Goal: Check status: Check status

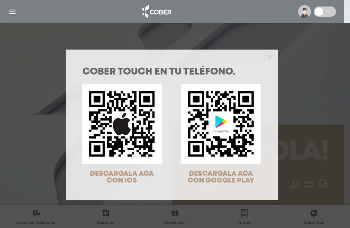
click at [267, 57] on div "COBER TOUCH en tu teléfono. DESCARGALA ACA CON IOS DESCARGALA ACA CON GOOGLE PL…" at bounding box center [172, 124] width 212 height 151
click at [267, 57] on icon "Close" at bounding box center [269, 57] width 5 height 5
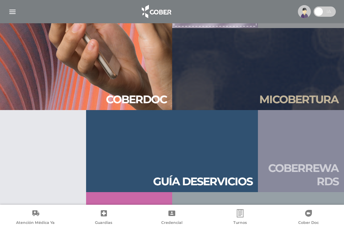
scroll to position [737, 0]
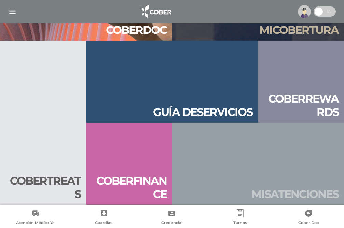
click at [289, 194] on h2 "Mis aten ciones" at bounding box center [294, 193] width 87 height 13
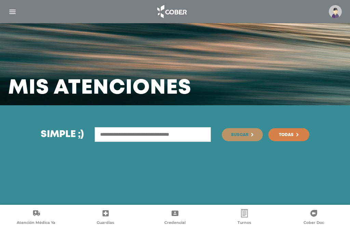
click at [191, 140] on input "text" at bounding box center [153, 134] width 116 height 15
click at [14, 13] on img "button" at bounding box center [12, 12] width 9 height 9
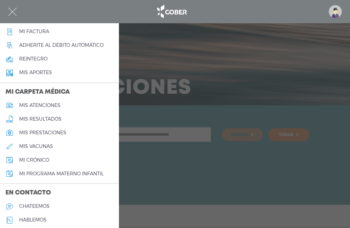
scroll to position [273, 0]
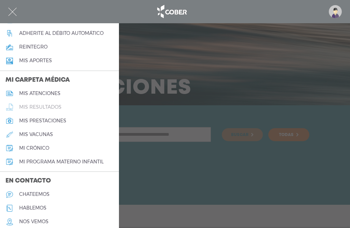
click at [45, 107] on h5 "mis resultados" at bounding box center [40, 107] width 42 height 6
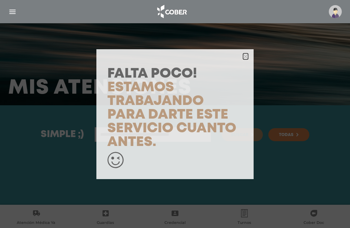
click at [246, 56] on icon "button" at bounding box center [245, 56] width 5 height 5
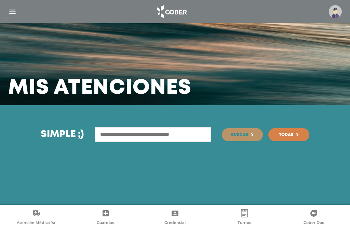
click at [12, 12] on img "button" at bounding box center [12, 12] width 9 height 9
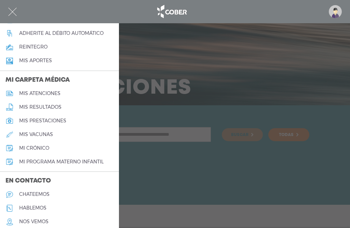
click at [52, 93] on h5 "mis atenciones" at bounding box center [39, 93] width 41 height 6
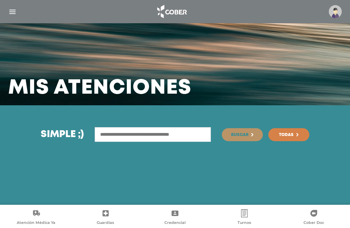
click at [114, 136] on input "text" at bounding box center [153, 134] width 116 height 15
click at [291, 133] on span "Todas" at bounding box center [286, 135] width 15 height 4
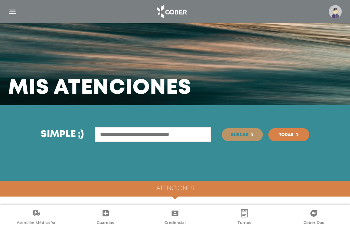
click at [176, 191] on h4 "Atenciones" at bounding box center [175, 189] width 38 height 8
click at [138, 135] on input "text" at bounding box center [153, 134] width 116 height 15
click at [155, 128] on input "**********" at bounding box center [153, 134] width 116 height 15
type input "**********"
click at [248, 133] on button "Buscar" at bounding box center [242, 134] width 41 height 13
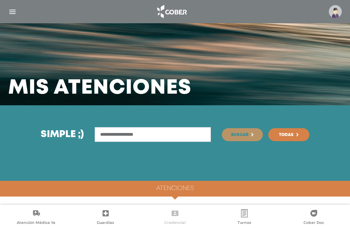
click at [175, 215] on icon at bounding box center [174, 212] width 7 height 5
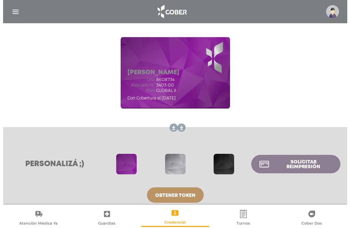
scroll to position [89, 0]
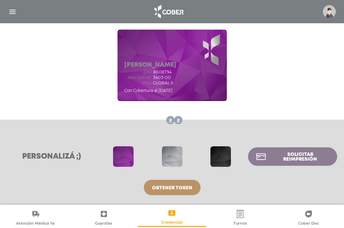
click at [11, 12] on img "button" at bounding box center [12, 12] width 9 height 9
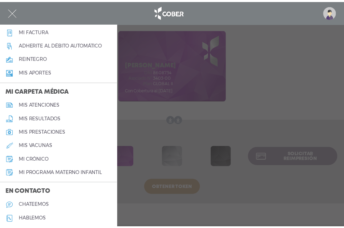
scroll to position [299, 0]
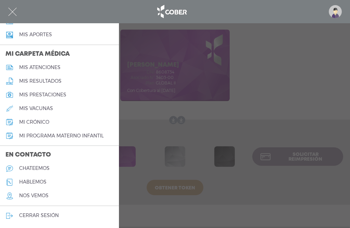
click at [43, 67] on h5 "mis atenciones" at bounding box center [39, 68] width 41 height 6
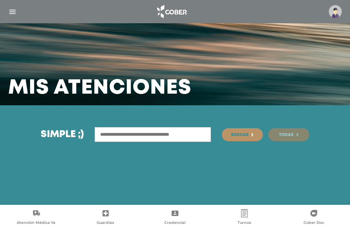
click at [289, 136] on span "Todas" at bounding box center [286, 135] width 15 height 4
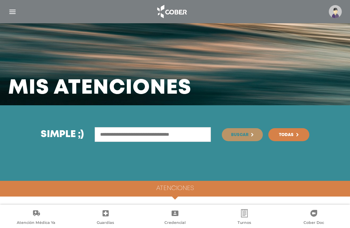
click at [116, 135] on input "text" at bounding box center [153, 134] width 116 height 15
drag, startPoint x: 116, startPoint y: 135, endPoint x: 174, endPoint y: 153, distance: 61.0
click at [174, 153] on div "Simple ;) [GEOGRAPHIC_DATA] Todas" at bounding box center [175, 142] width 350 height 75
click at [237, 133] on span "Buscar" at bounding box center [239, 135] width 17 height 4
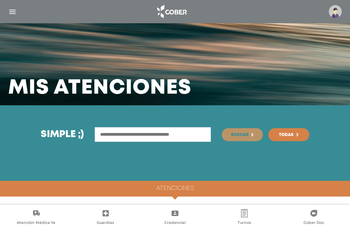
click at [112, 134] on input "text" at bounding box center [153, 134] width 116 height 15
type input "**********"
click at [222, 128] on button "Buscar" at bounding box center [242, 134] width 41 height 13
click at [270, 132] on link "Todas" at bounding box center [288, 134] width 41 height 13
click at [230, 134] on button "Buscar" at bounding box center [242, 134] width 41 height 13
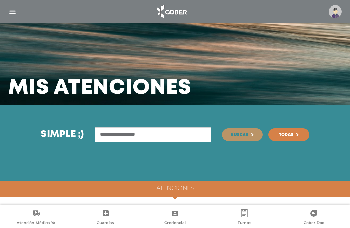
click at [157, 135] on input "**********" at bounding box center [153, 134] width 116 height 15
click at [237, 137] on span "Buscar" at bounding box center [239, 135] width 17 height 4
click at [10, 10] on img "button" at bounding box center [12, 12] width 9 height 9
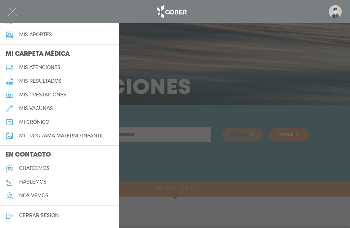
scroll to position [265, 0]
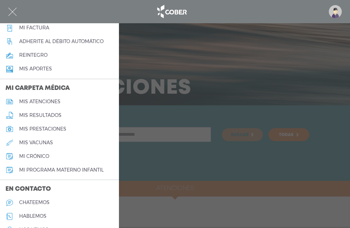
click at [51, 128] on h5 "mis prestaciones" at bounding box center [42, 129] width 47 height 6
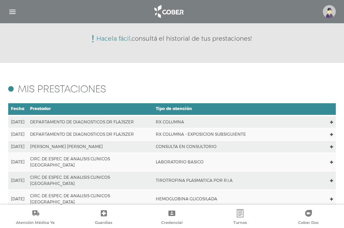
scroll to position [102, 0]
